Goal: Information Seeking & Learning: Learn about a topic

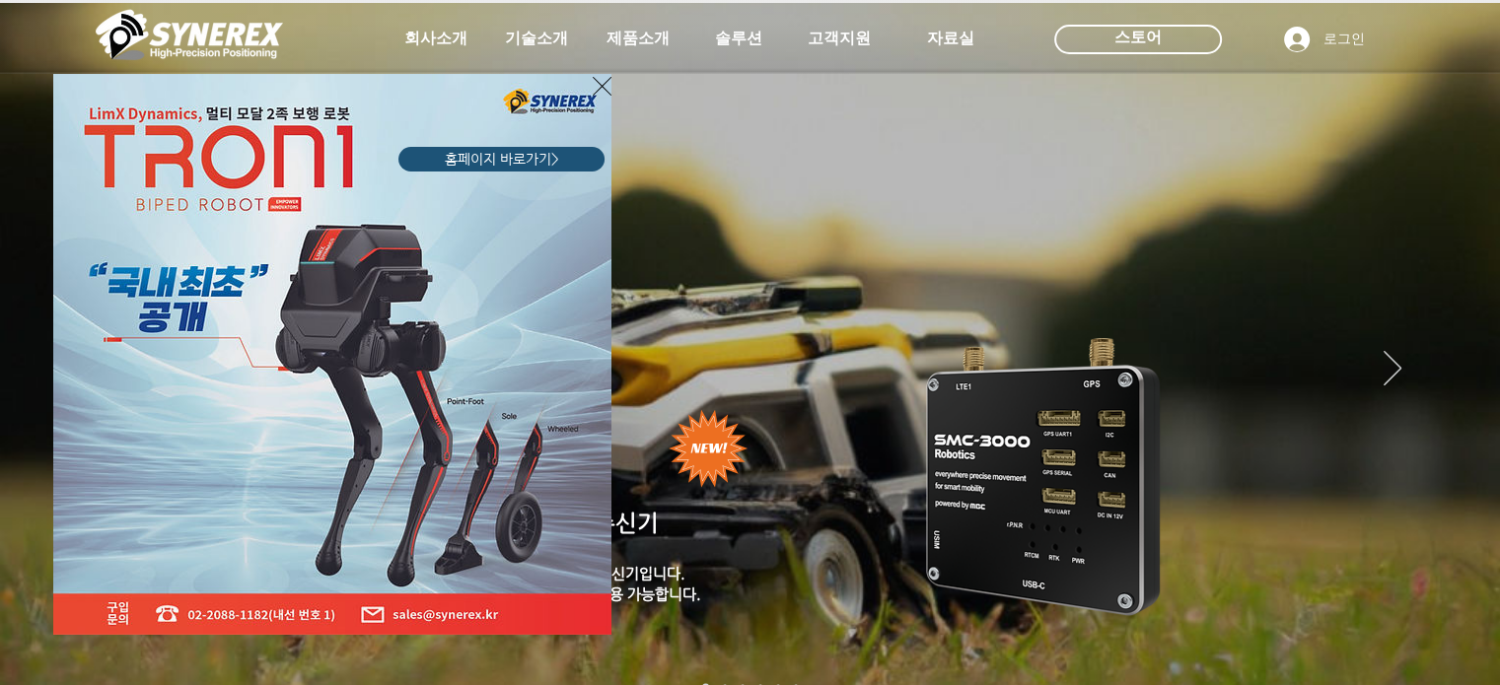
click at [602, 86] on icon "사이트로 돌아가기" at bounding box center [602, 86] width 19 height 19
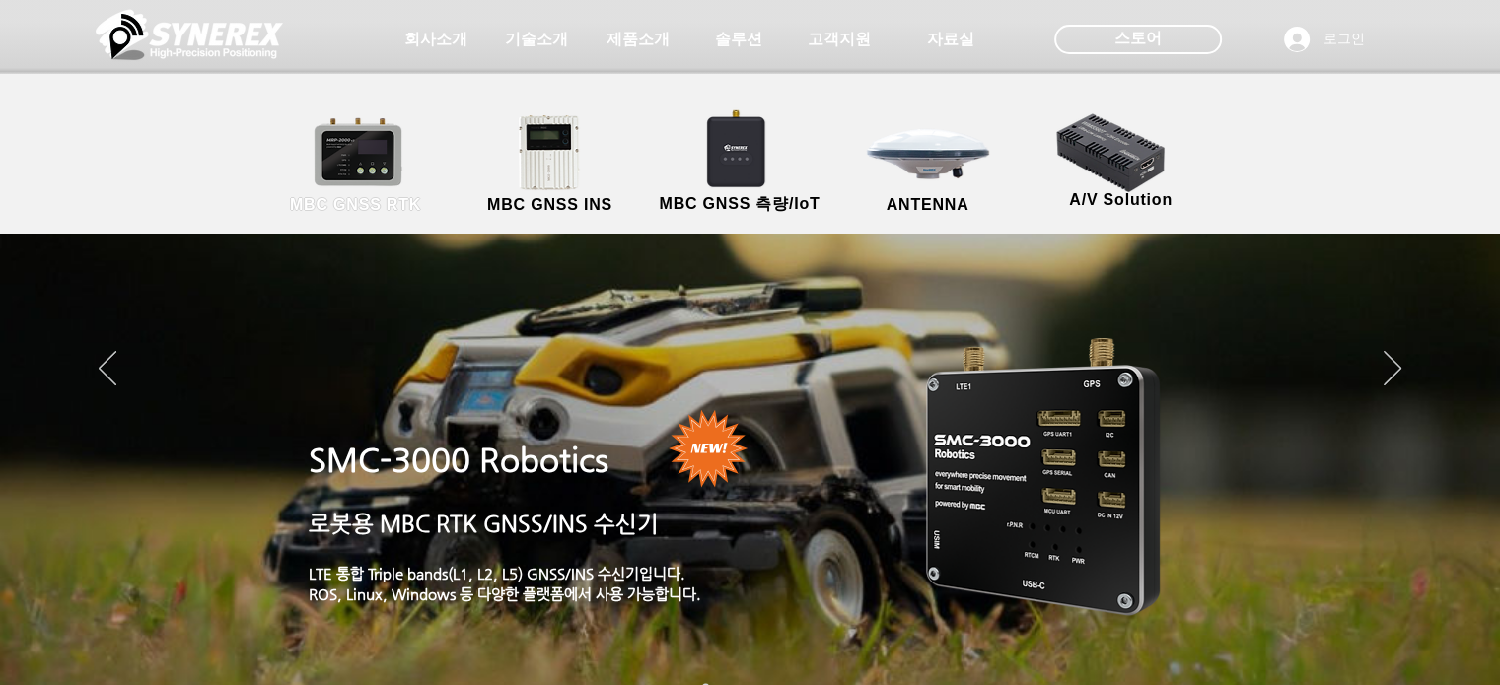
click at [355, 166] on link "MBC GNSS RTK" at bounding box center [356, 165] width 178 height 104
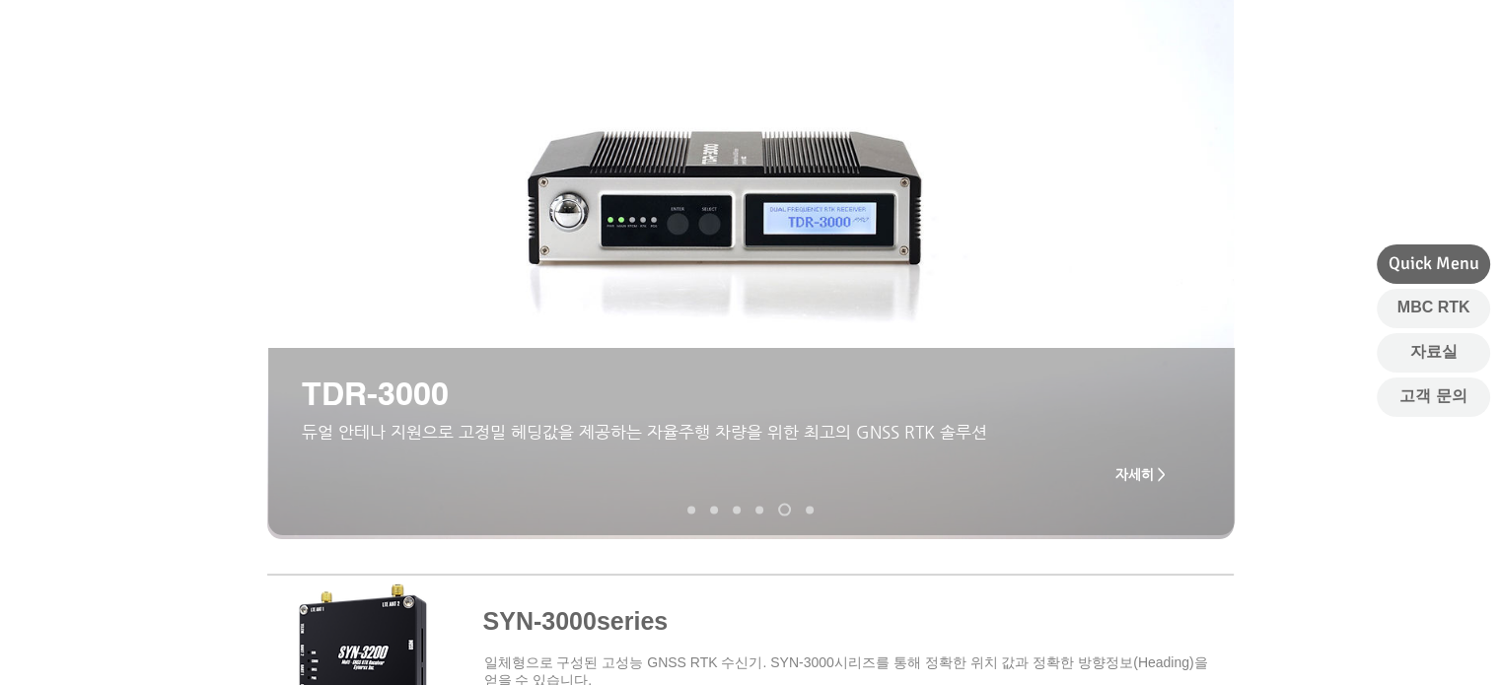
scroll to position [225, 0]
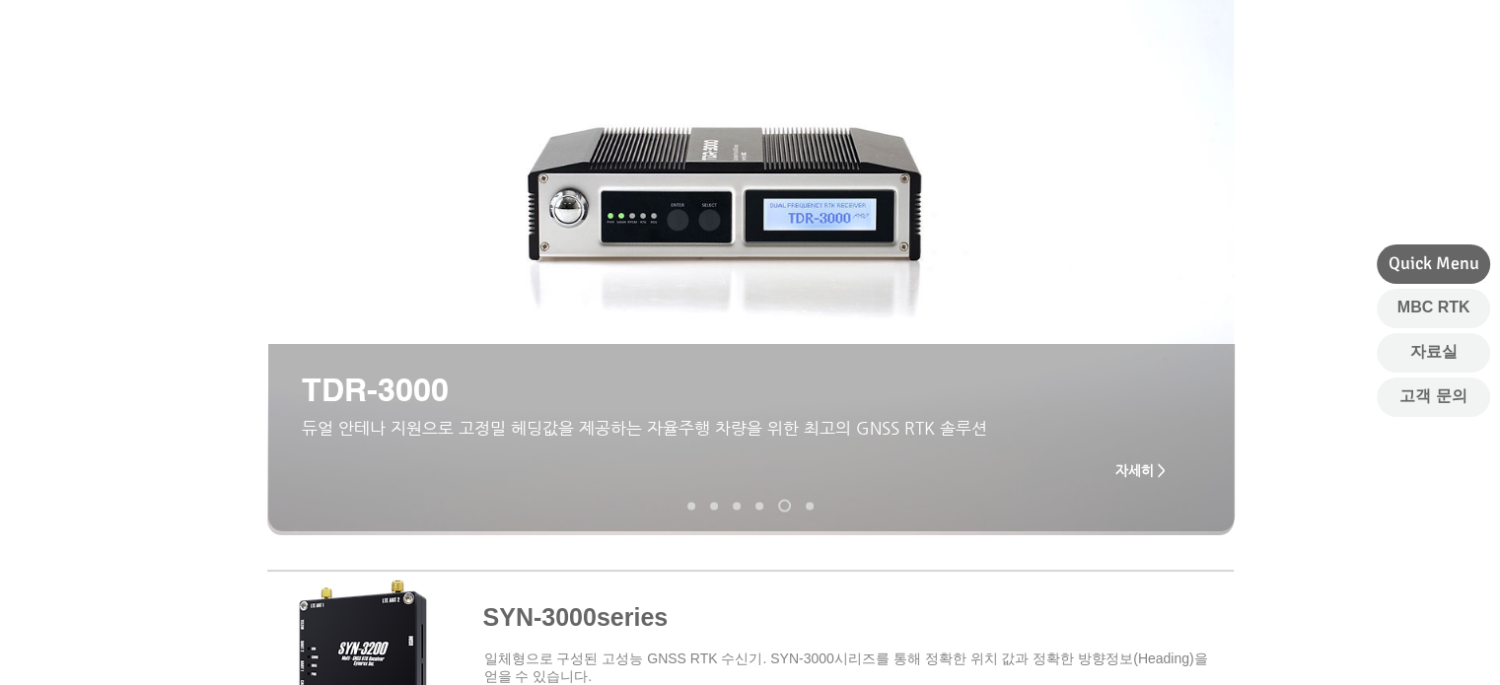
click at [1136, 471] on span "자세히 >" at bounding box center [1140, 471] width 50 height 16
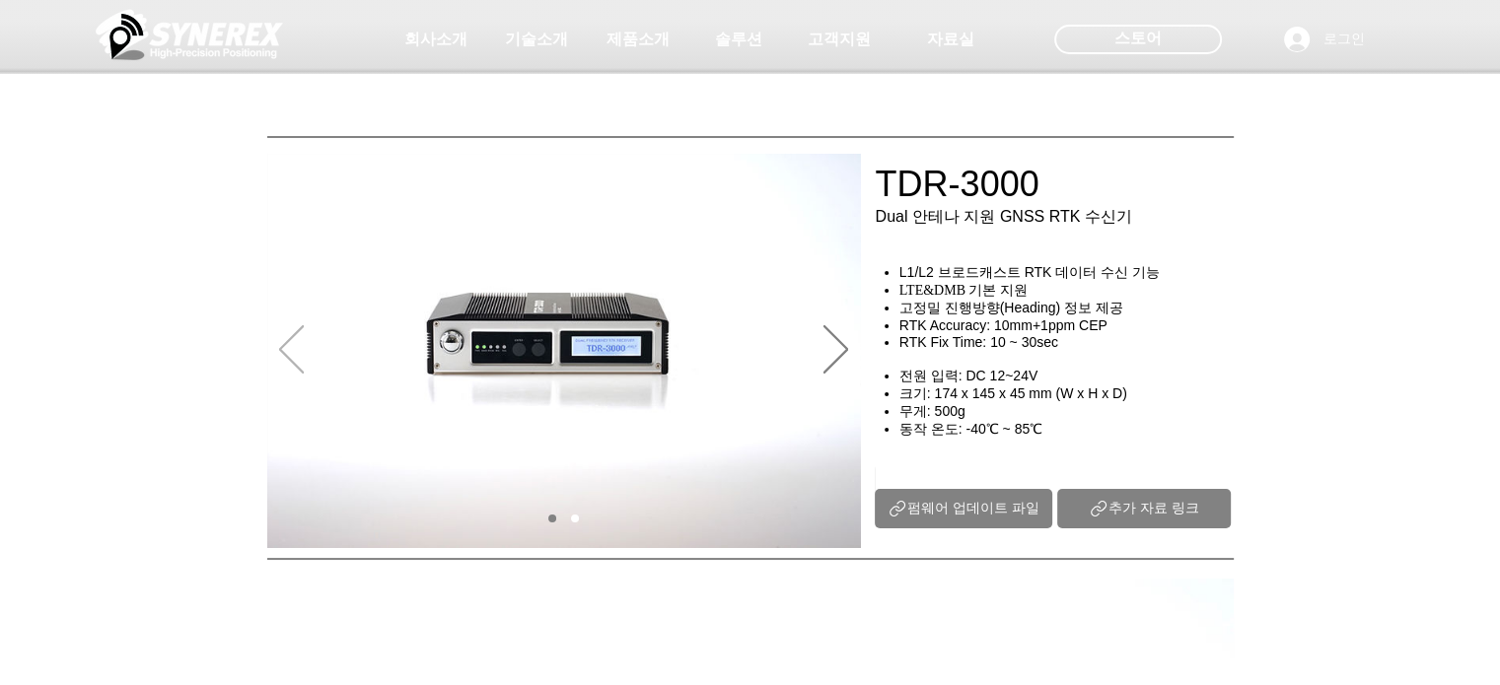
click at [279, 348] on icon "이전" at bounding box center [291, 348] width 25 height 47
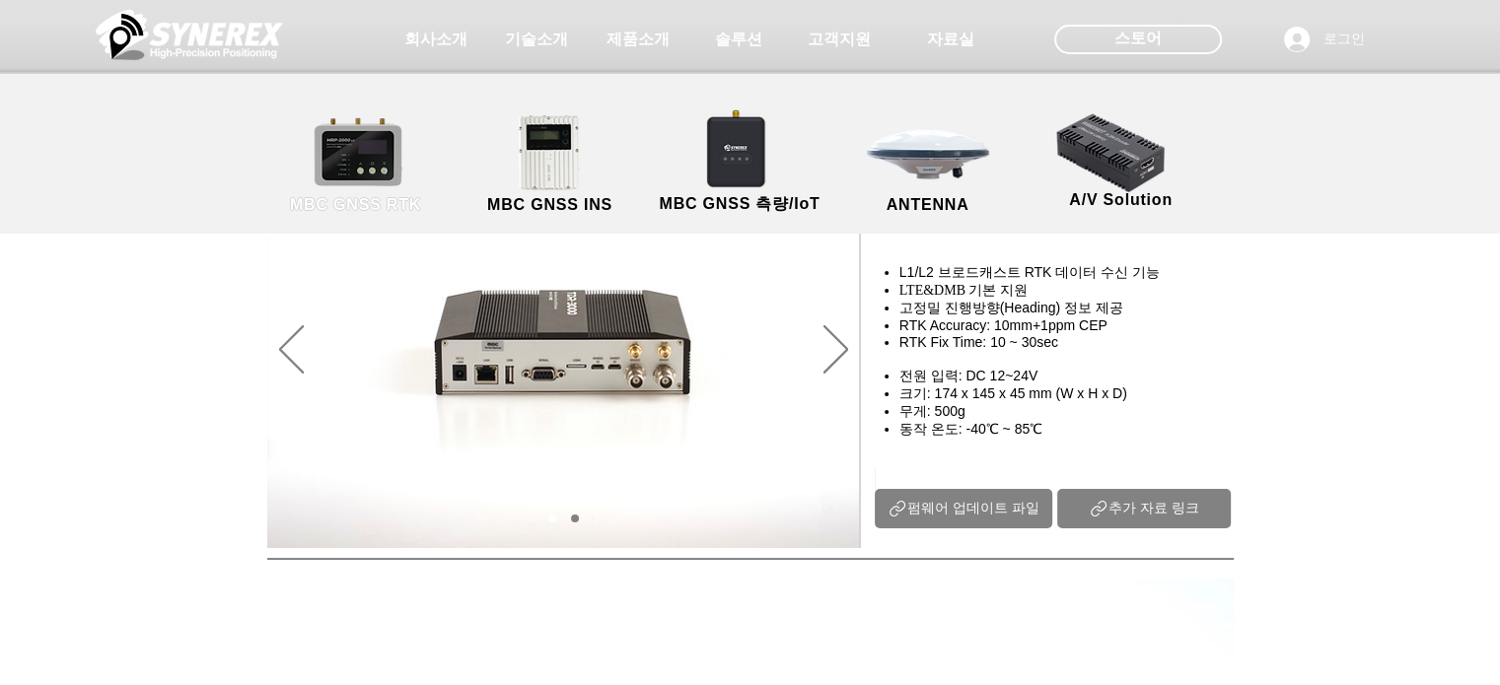
click at [375, 184] on link "MBC GNSS RTK" at bounding box center [356, 165] width 178 height 104
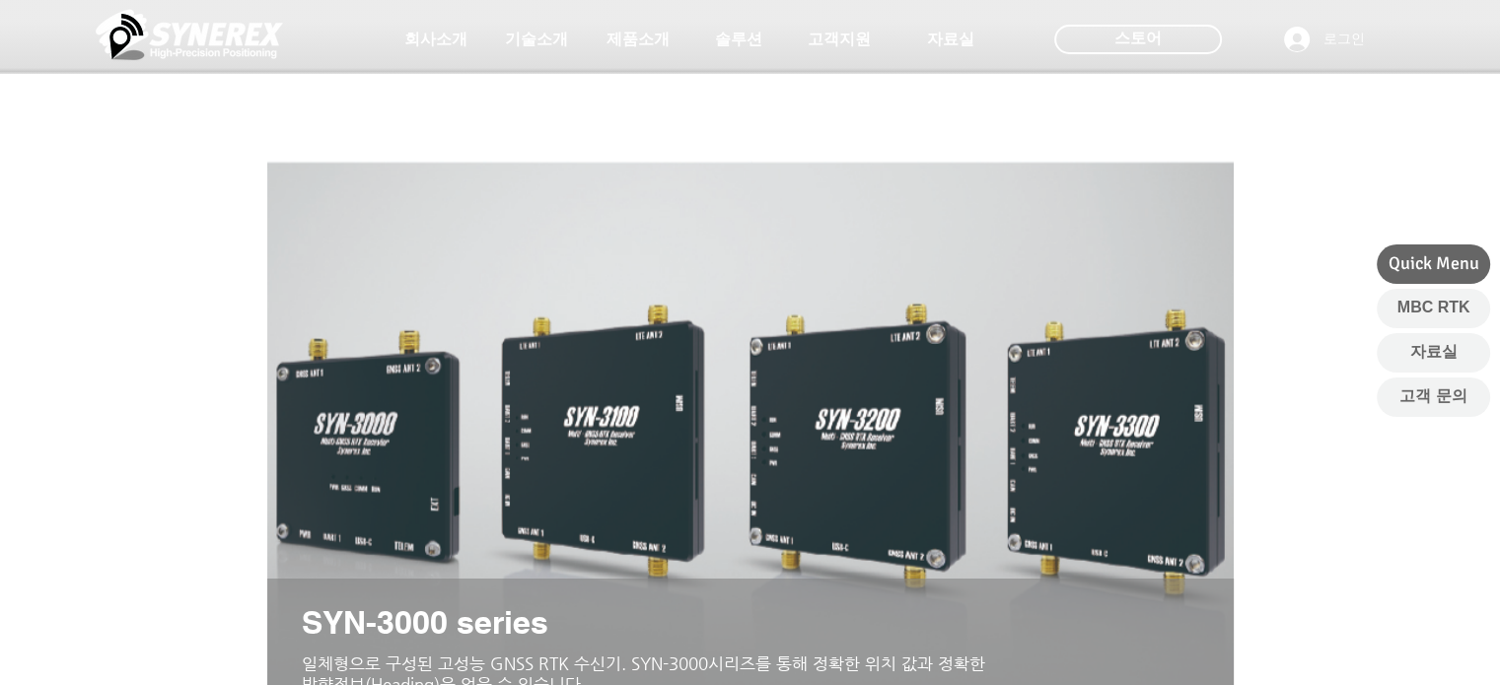
click at [367, 635] on span "SYN-3000 series" at bounding box center [425, 622] width 247 height 37
click at [428, 670] on span "일체형으로 구성된 고성능 GNSS RTK 수신기. SYN-3000시리즈를 통해 정확한 위치 값과 정확한 방향정보(Heading)을 얻을 수 있…" at bounding box center [643, 674] width 683 height 40
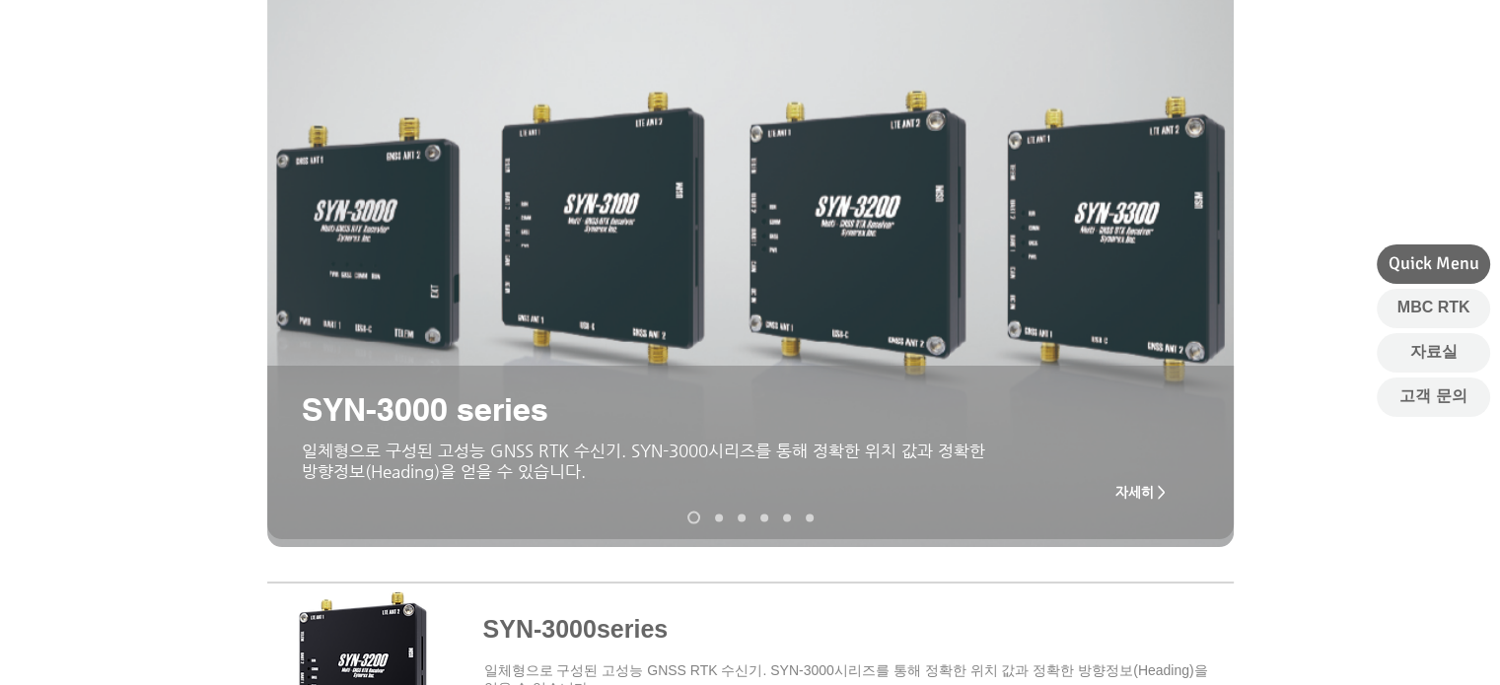
scroll to position [250, 0]
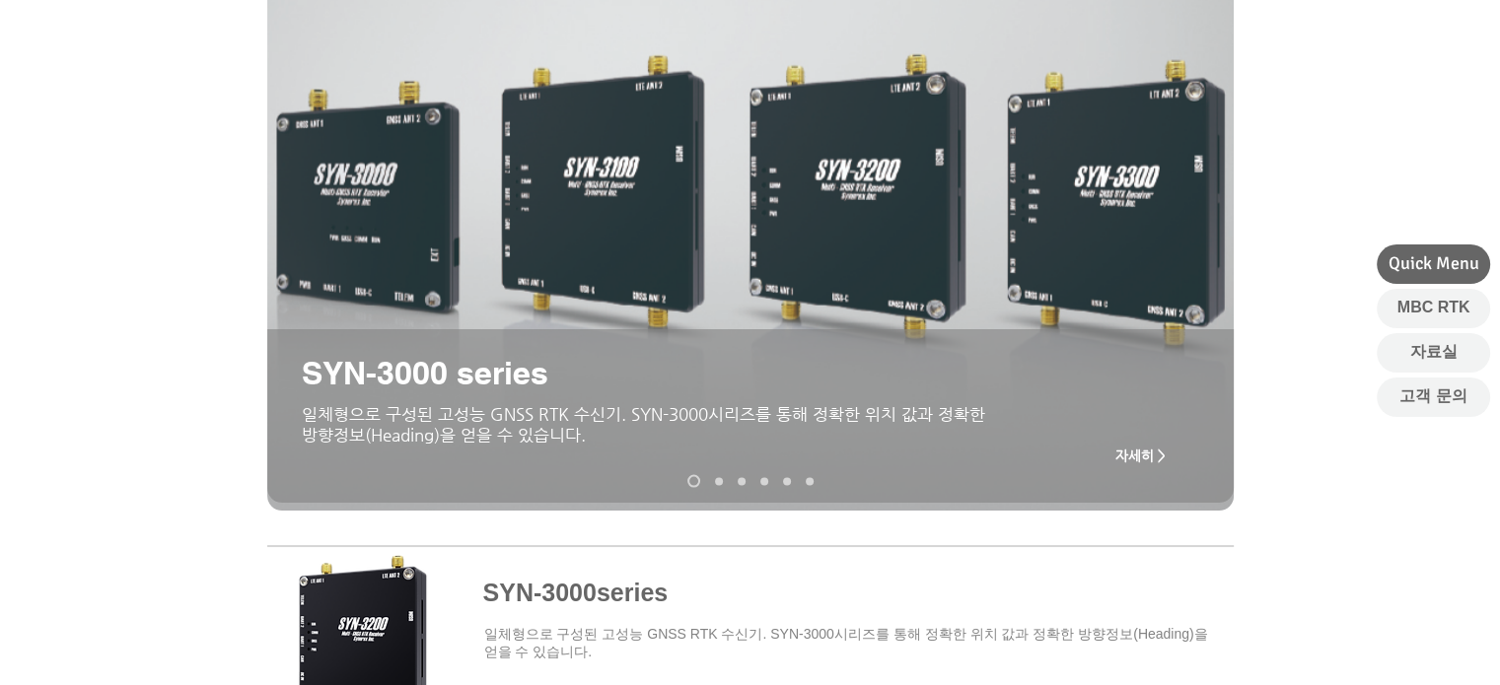
click at [1130, 453] on span "자세히 >" at bounding box center [1140, 456] width 50 height 16
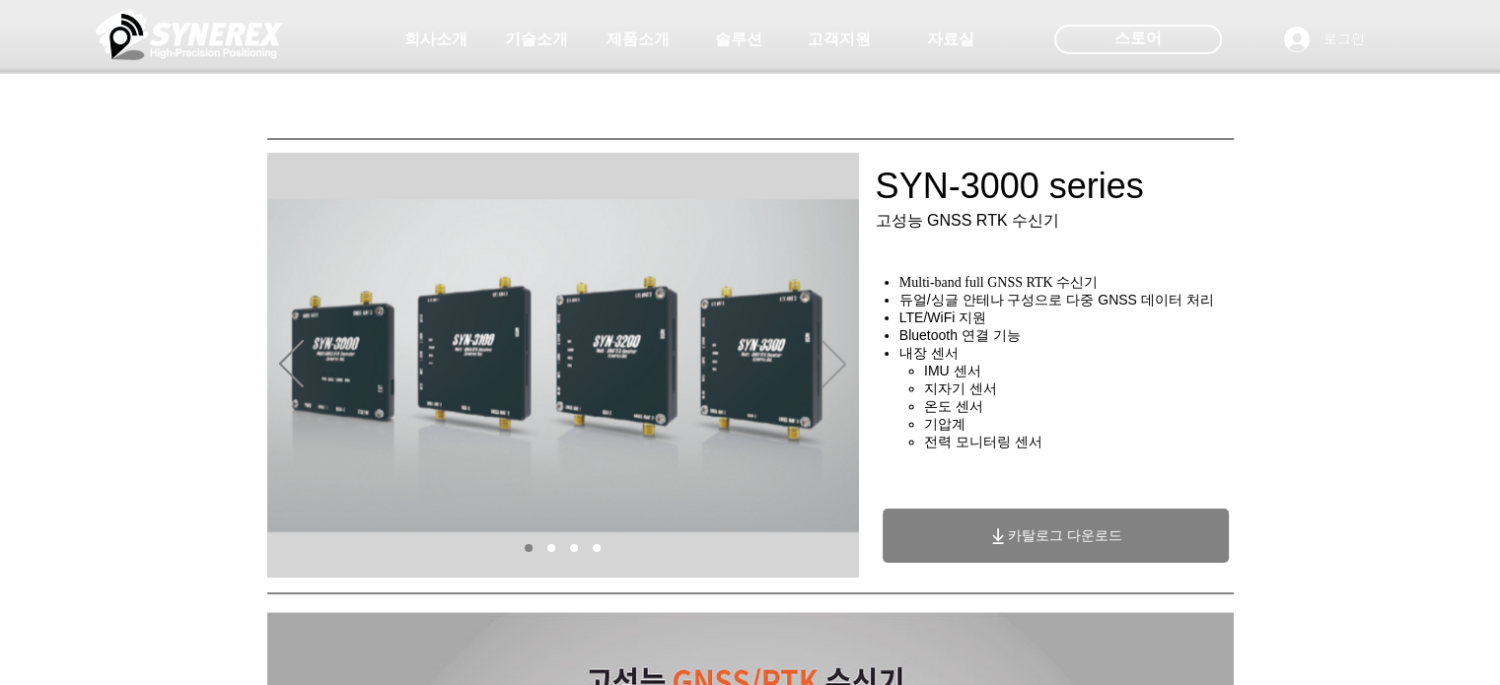
click at [839, 354] on icon "다음" at bounding box center [834, 364] width 25 height 48
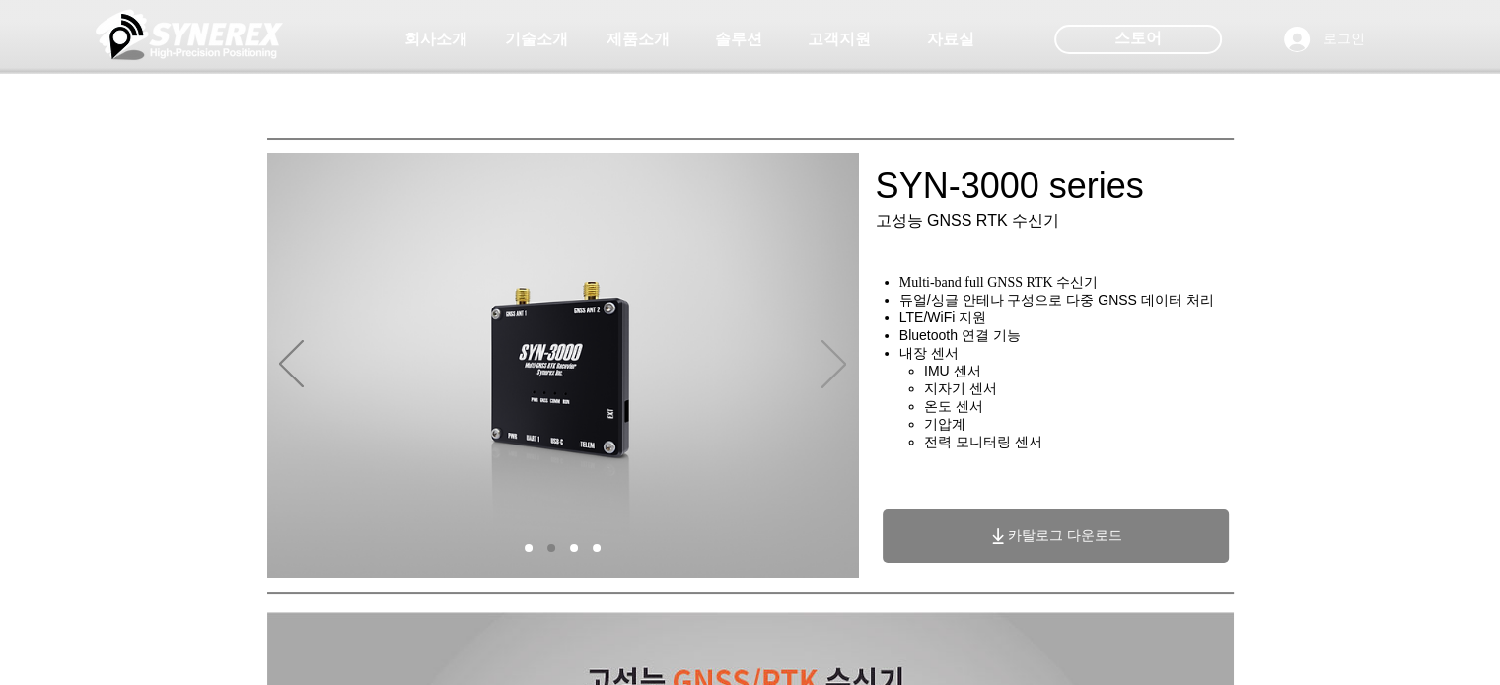
click at [839, 354] on icon "다음" at bounding box center [834, 364] width 25 height 48
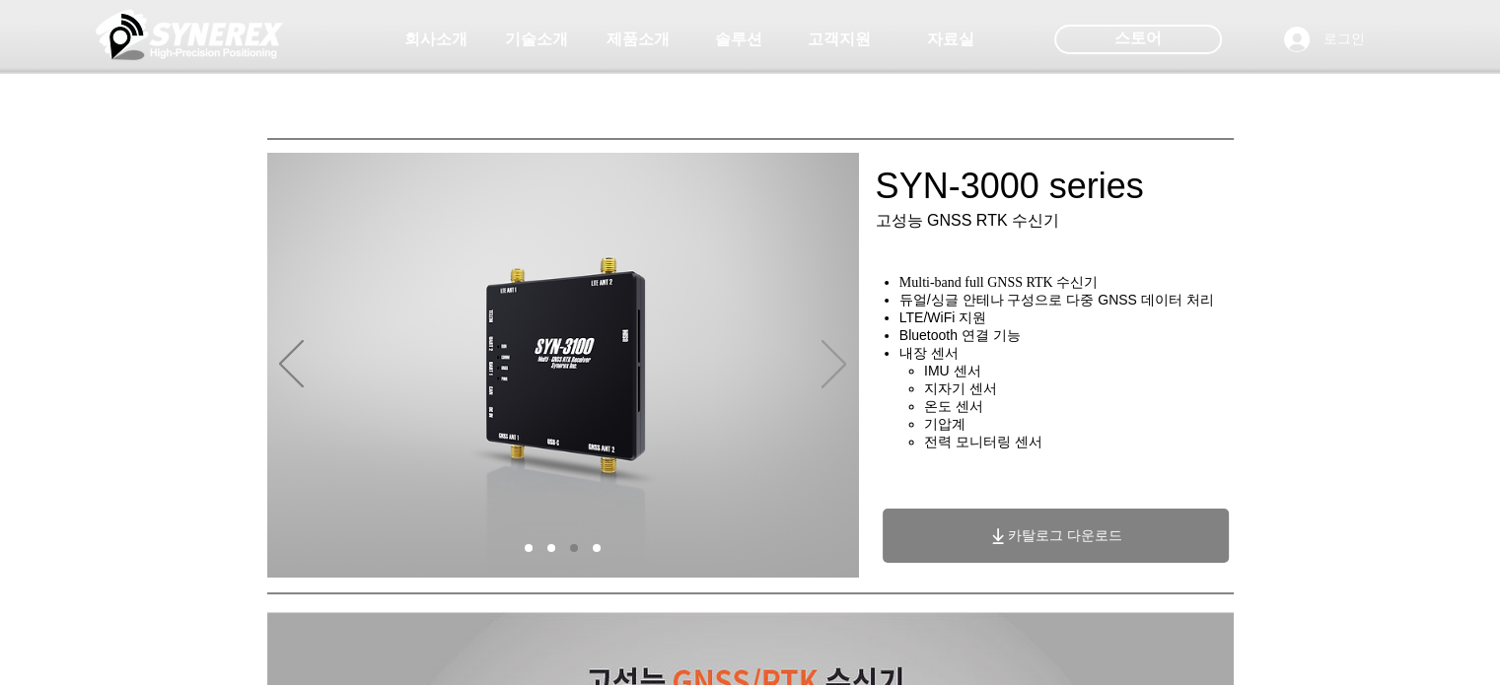
click at [839, 354] on icon "다음" at bounding box center [834, 364] width 25 height 48
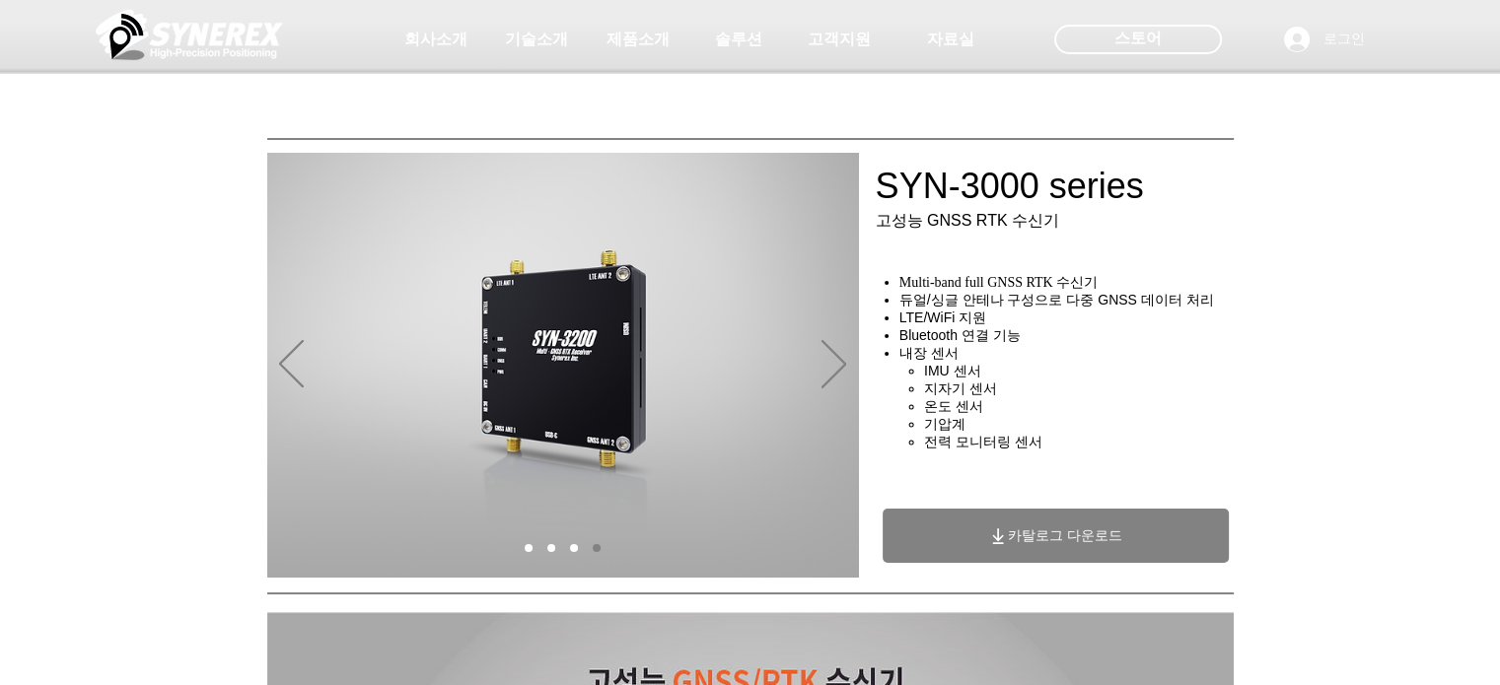
click at [1044, 545] on span "카탈로그 다운로드" at bounding box center [1065, 537] width 114 height 18
